Goal: Task Accomplishment & Management: Use online tool/utility

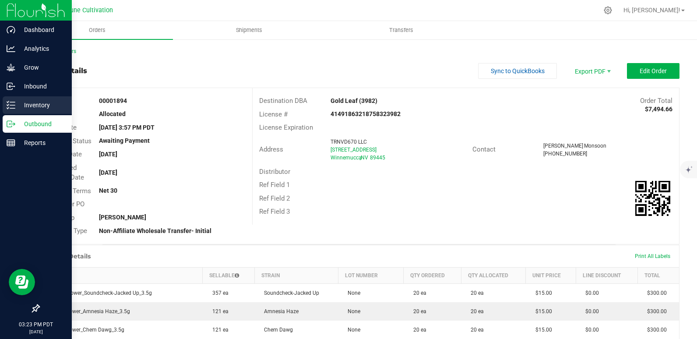
click at [41, 107] on p "Inventory" at bounding box center [41, 105] width 53 height 11
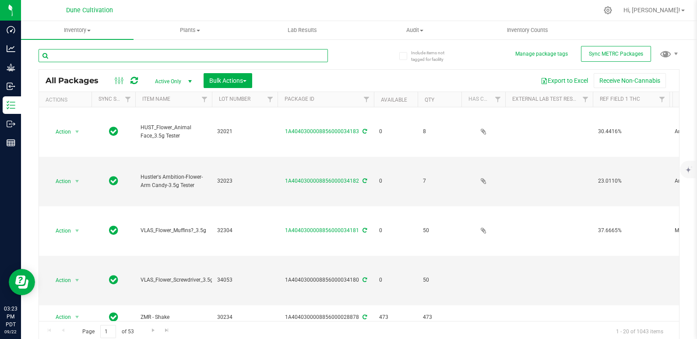
click at [137, 57] on input "text" at bounding box center [183, 55] width 289 height 13
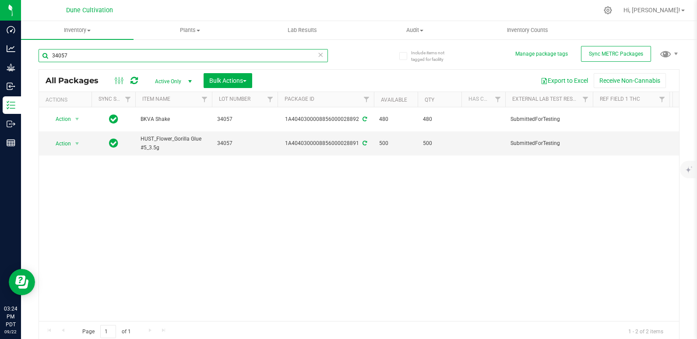
scroll to position [0, 67]
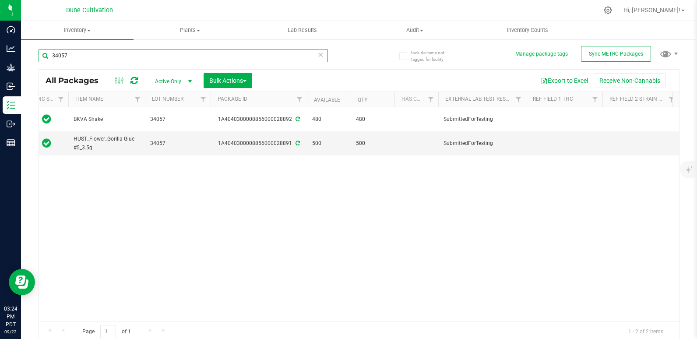
click at [104, 54] on input "34057" at bounding box center [183, 55] width 289 height 13
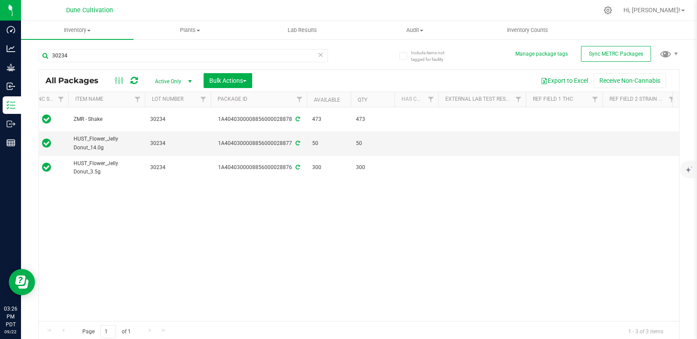
click at [116, 46] on div "30234" at bounding box center [199, 55] width 320 height 28
click at [116, 47] on div "30234" at bounding box center [199, 55] width 320 height 28
click at [116, 49] on input "30234" at bounding box center [183, 55] width 289 height 13
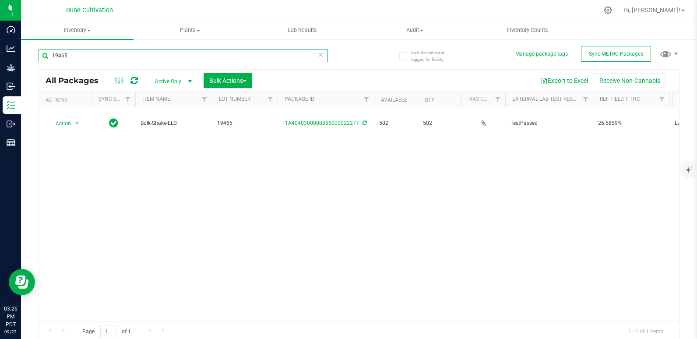
type input "19465"
